Goal: Transaction & Acquisition: Purchase product/service

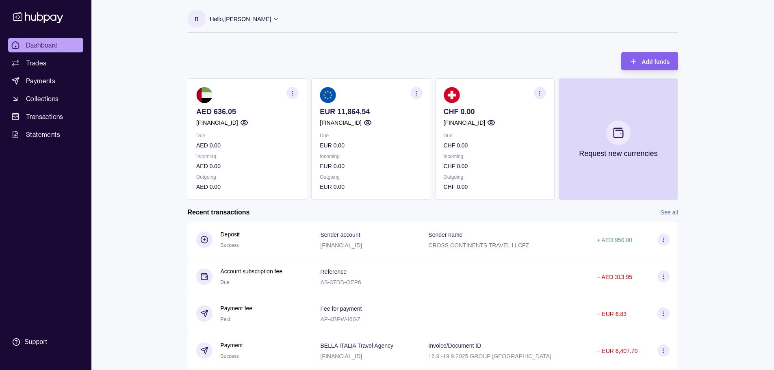
click at [710, 223] on div "Dashboard Trades Payments Collections Transactions Statements Support B Hello, …" at bounding box center [387, 216] width 774 height 432
click at [45, 114] on span "Transactions" at bounding box center [44, 117] width 37 height 10
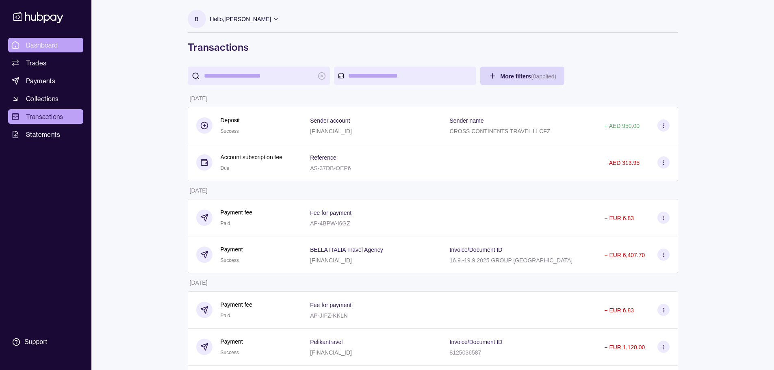
click at [46, 50] on link "Dashboard" at bounding box center [45, 45] width 75 height 15
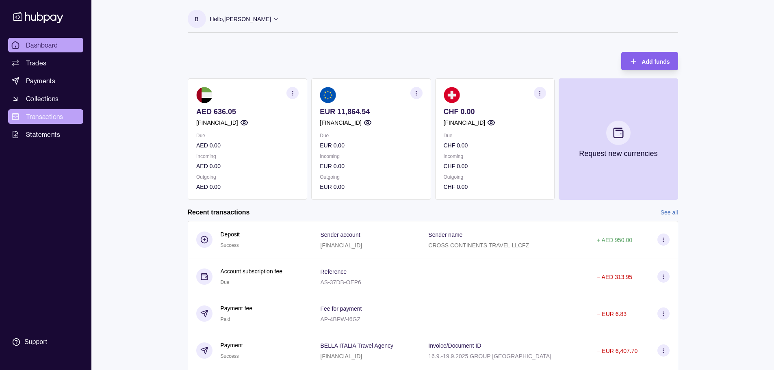
click at [37, 119] on span "Transactions" at bounding box center [44, 117] width 37 height 10
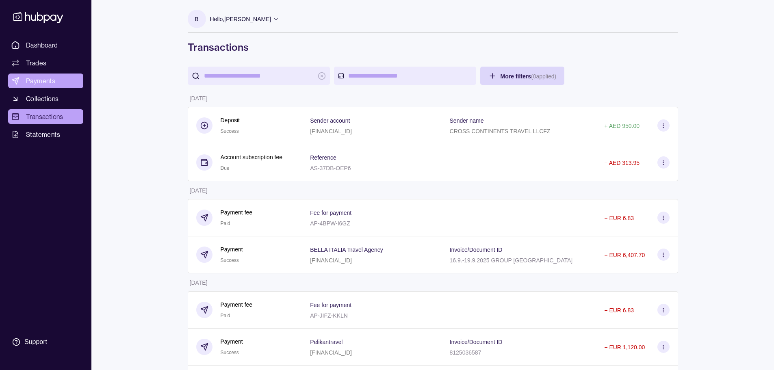
click at [42, 81] on span "Payments" at bounding box center [40, 81] width 29 height 10
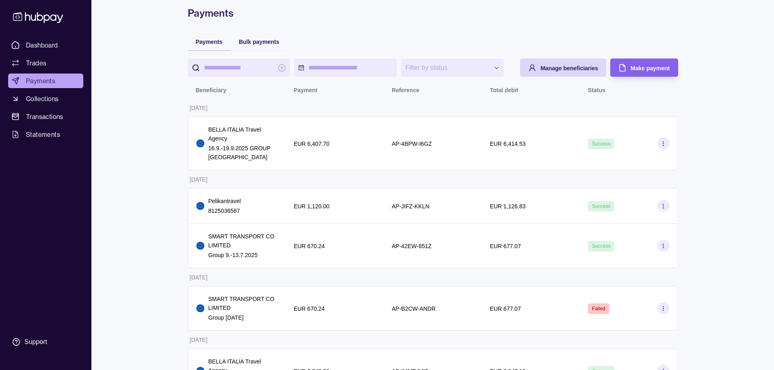
scroll to position [81, 0]
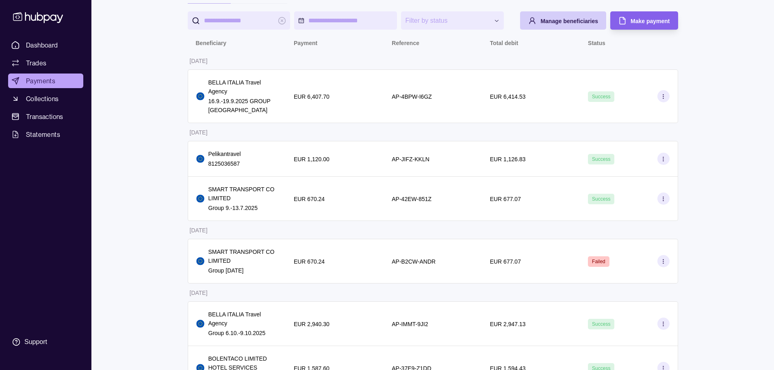
click at [584, 23] on span "Manage beneficiaries" at bounding box center [569, 21] width 58 height 6
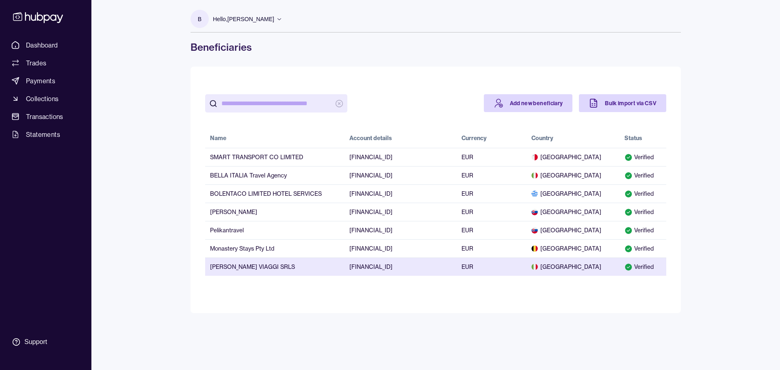
click at [261, 268] on td "[PERSON_NAME] VIAGGI SRLS" at bounding box center [274, 266] width 139 height 18
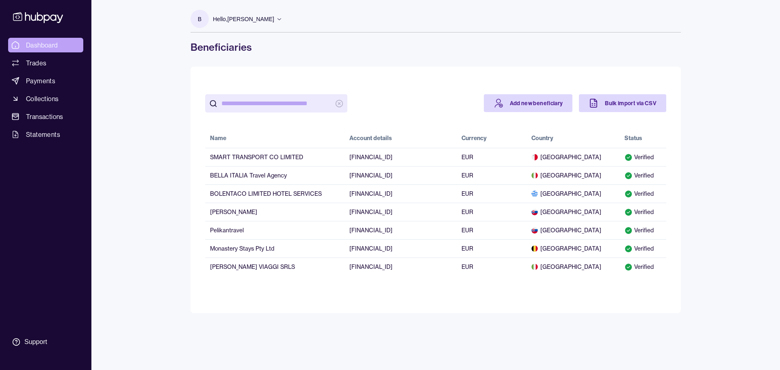
click at [32, 44] on span "Dashboard" at bounding box center [42, 45] width 32 height 10
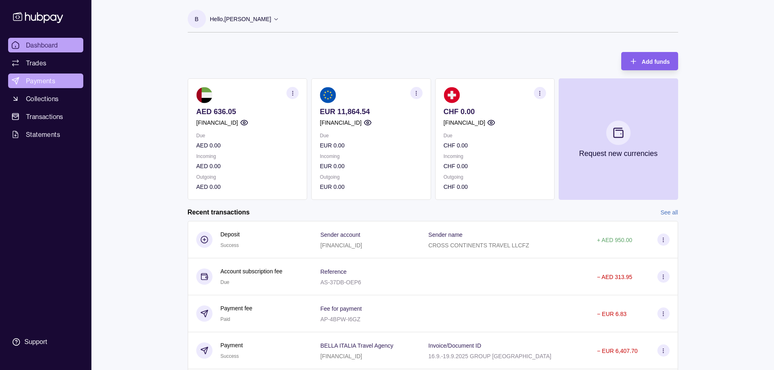
click at [44, 75] on link "Payments" at bounding box center [45, 81] width 75 height 15
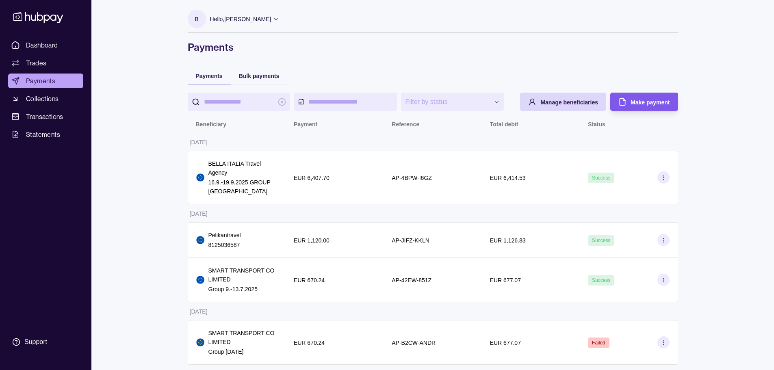
click at [656, 98] on div "Make payment" at bounding box center [649, 102] width 39 height 10
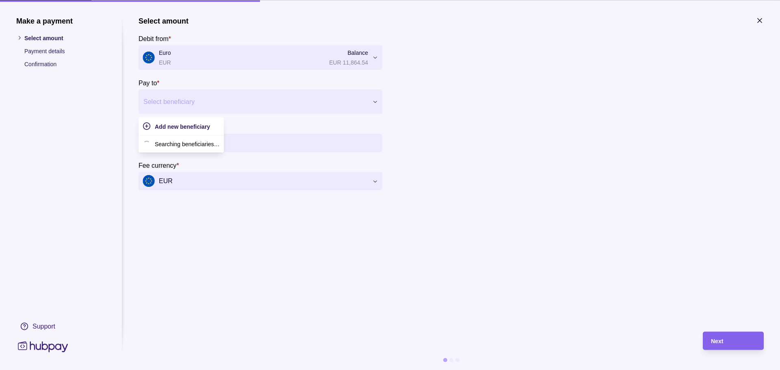
click at [189, 101] on div at bounding box center [255, 101] width 224 height 11
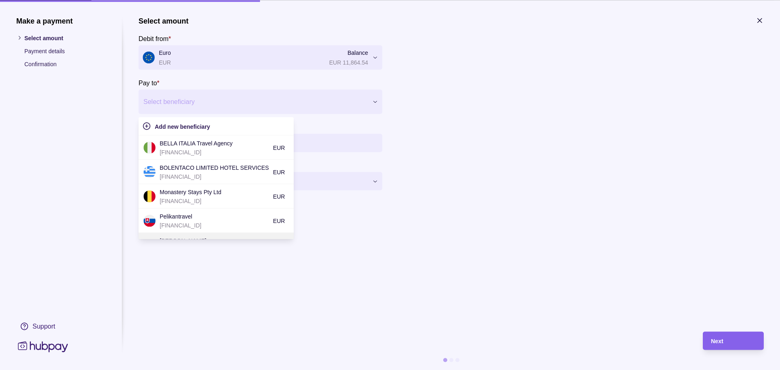
scroll to position [67, 0]
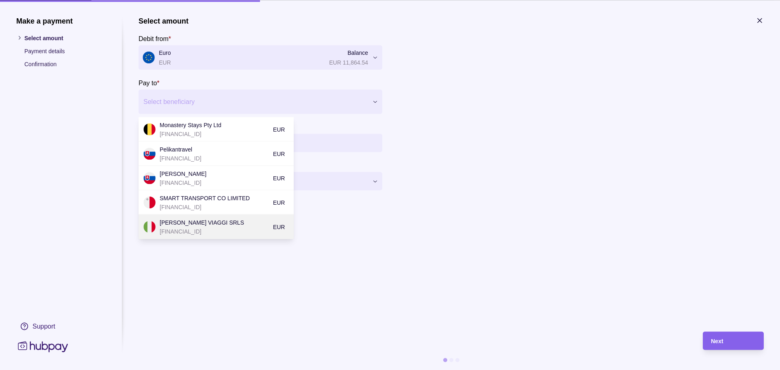
click at [223, 227] on p "[FINANCIAL_ID]" at bounding box center [214, 231] width 109 height 9
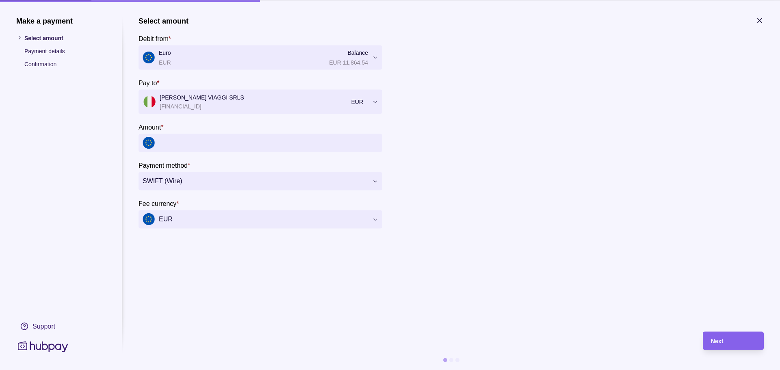
click at [232, 144] on input "Amount *" at bounding box center [268, 143] width 219 height 18
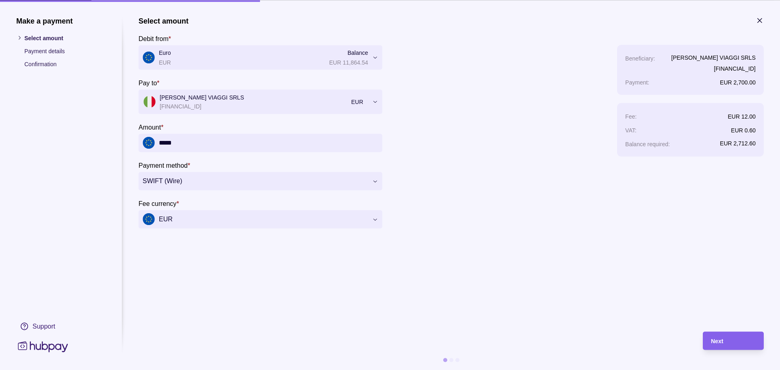
type input "*****"
click at [309, 291] on section "**********" at bounding box center [450, 169] width 625 height 307
click at [501, 247] on section "**********" at bounding box center [450, 169] width 625 height 307
click at [714, 342] on span "Next" at bounding box center [717, 341] width 12 height 6
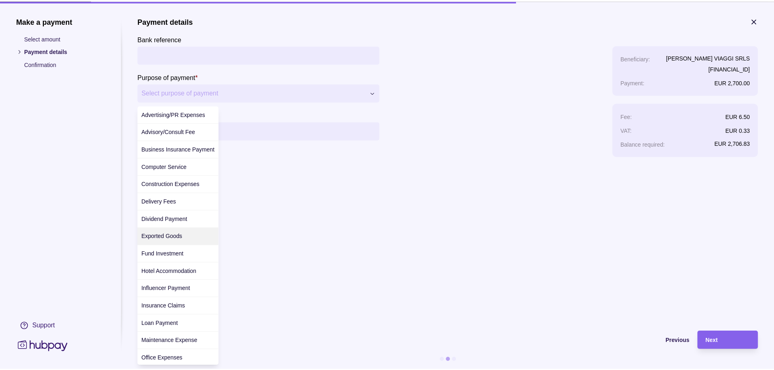
scroll to position [229, 0]
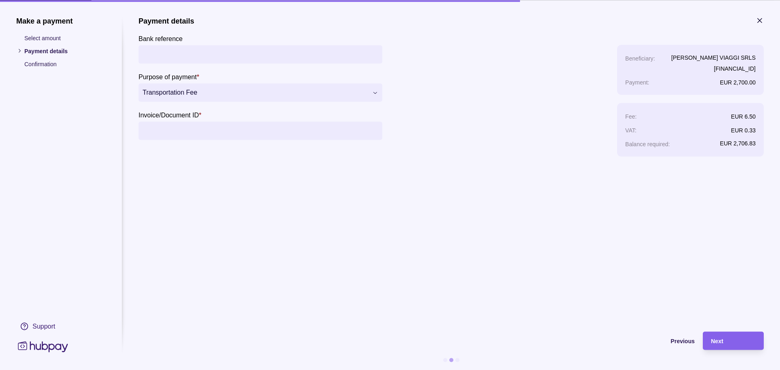
click at [180, 126] on input "Invoice/Document ID *" at bounding box center [261, 130] width 236 height 18
paste input "********"
type input "********"
click at [214, 186] on section "**********" at bounding box center [450, 169] width 625 height 307
click at [726, 335] on div "Next" at bounding box center [726, 340] width 57 height 18
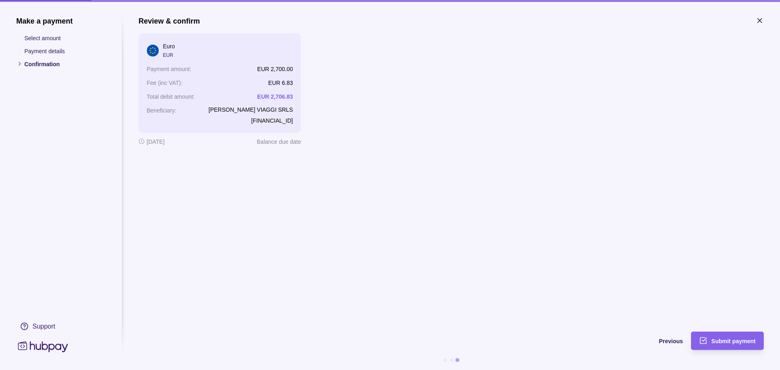
click at [440, 177] on div "Review & confirm Euro EUR Payment amount : EUR 2,700.00 Fee (inc VAT) : EUR 6.8…" at bounding box center [450, 169] width 625 height 307
click at [735, 342] on span "Submit payment" at bounding box center [733, 341] width 44 height 6
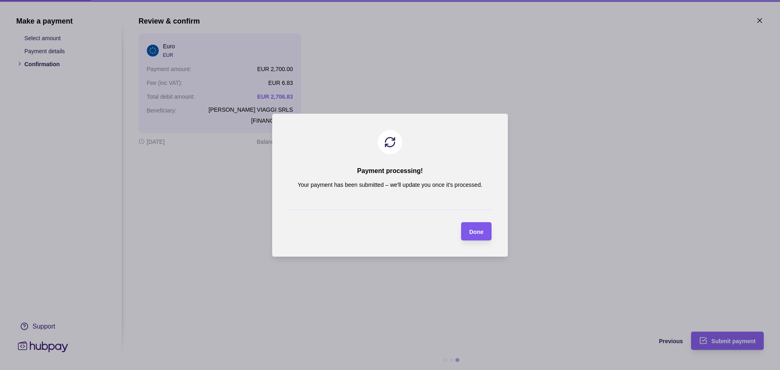
click at [484, 232] on section "Done" at bounding box center [476, 231] width 30 height 18
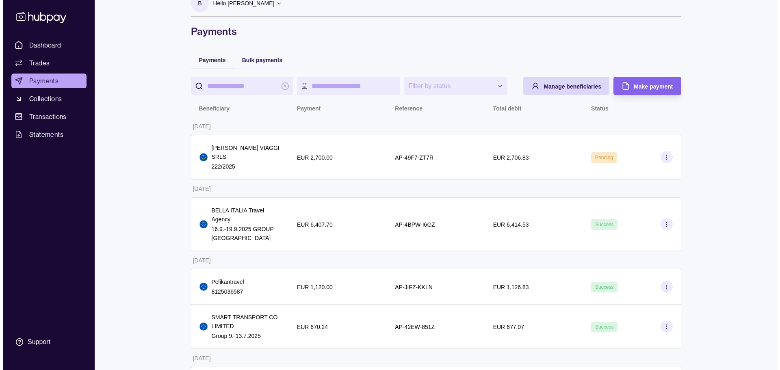
scroll to position [0, 0]
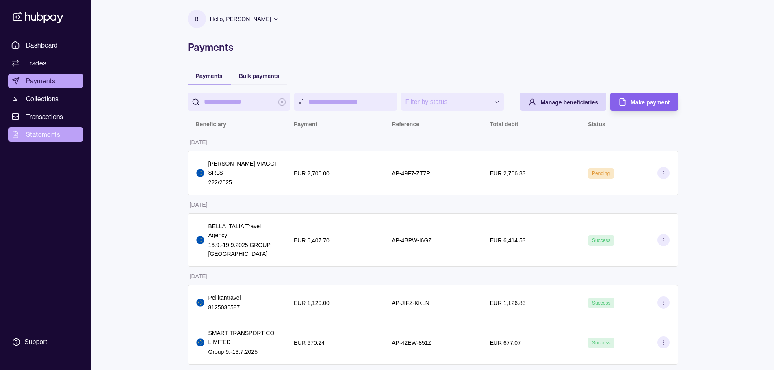
click at [52, 128] on link "Statements" at bounding box center [45, 134] width 75 height 15
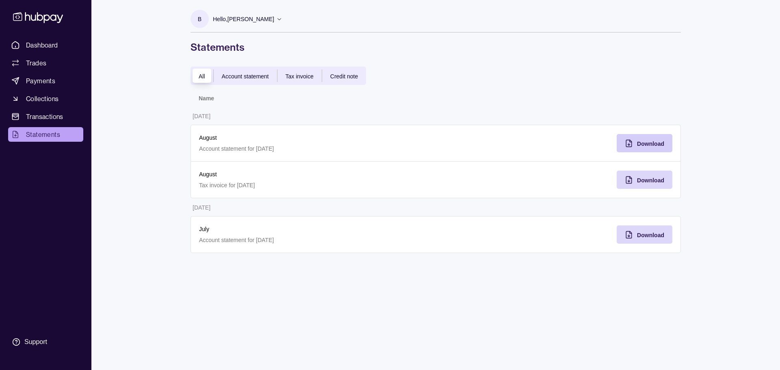
click at [655, 146] on span "Download" at bounding box center [650, 144] width 27 height 6
click at [648, 183] on span "Download" at bounding box center [650, 180] width 27 height 6
click at [641, 242] on div "Download" at bounding box center [638, 234] width 52 height 18
click at [132, 69] on div "Dashboard Trades Payments Collections Transactions Statements Support B Hello, …" at bounding box center [390, 185] width 780 height 370
click at [39, 20] on icon at bounding box center [38, 17] width 50 height 11
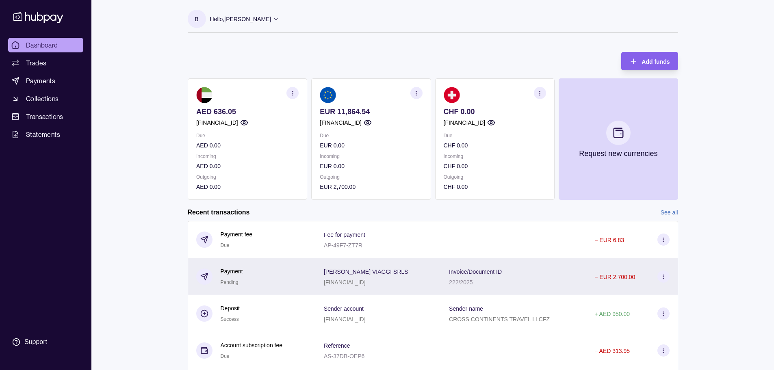
click at [662, 277] on icon at bounding box center [663, 277] width 6 height 6
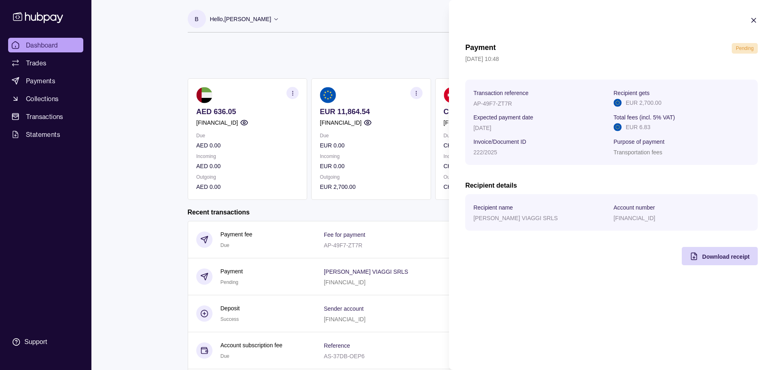
click at [753, 20] on icon "button" at bounding box center [753, 20] width 4 height 4
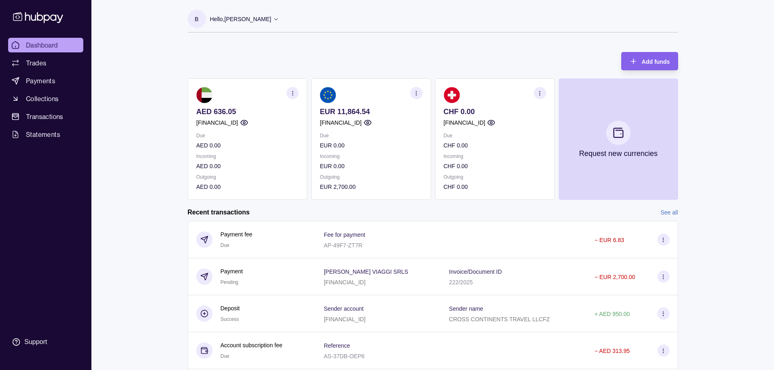
click at [233, 17] on p "Hello, [PERSON_NAME]" at bounding box center [240, 19] width 61 height 9
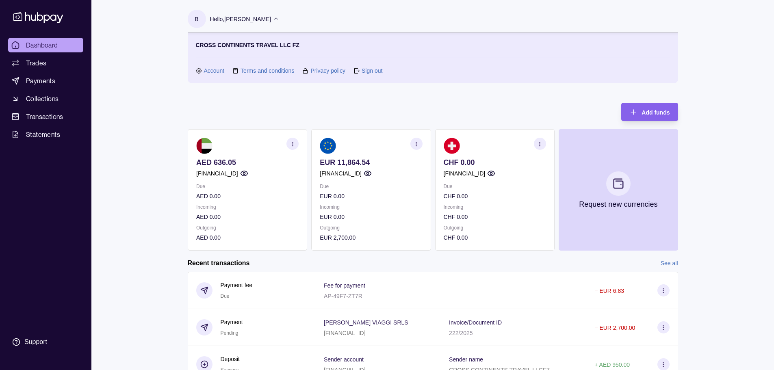
click at [372, 71] on link "Sign out" at bounding box center [371, 70] width 21 height 9
